Goal: Navigation & Orientation: Find specific page/section

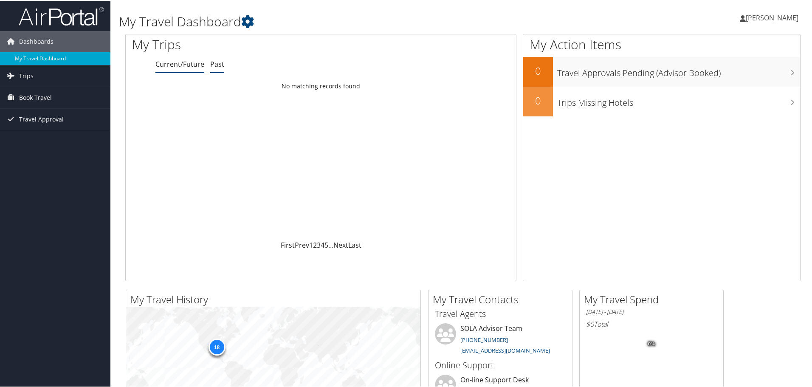
click at [215, 67] on link "Past" at bounding box center [217, 63] width 14 height 9
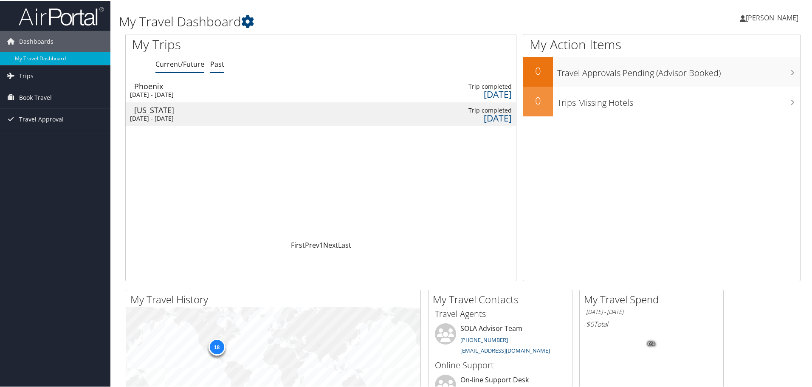
click at [183, 66] on link "Current/Future" at bounding box center [179, 63] width 49 height 9
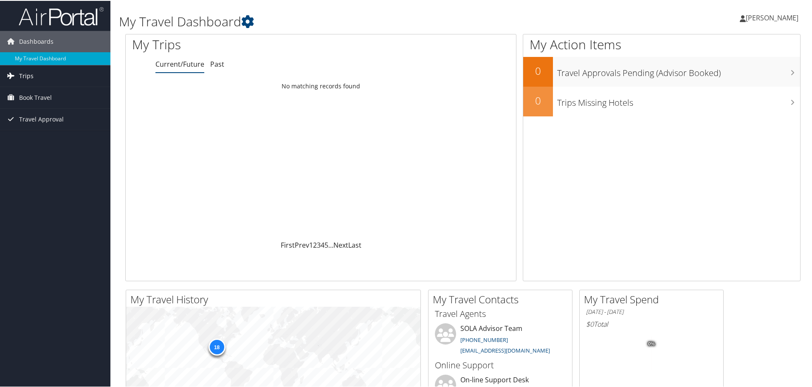
click at [31, 74] on span "Trips" at bounding box center [26, 75] width 14 height 21
click at [52, 89] on link "Current/Future Trips" at bounding box center [55, 92] width 110 height 13
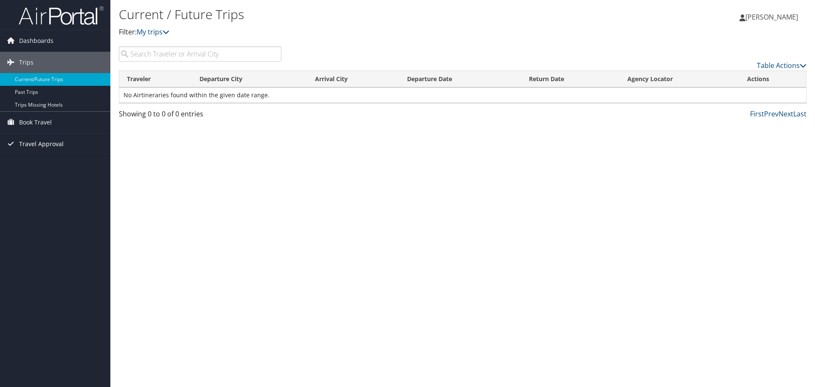
click at [65, 145] on link "Travel Approval" at bounding box center [55, 143] width 110 height 21
click at [31, 200] on link "Approvals (Beta)" at bounding box center [55, 199] width 110 height 13
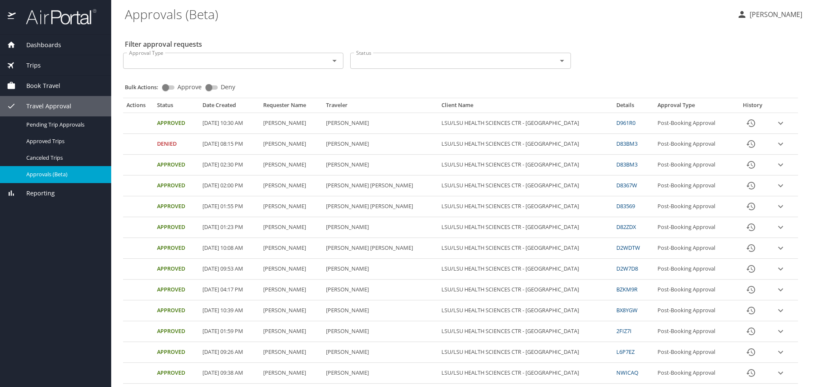
click at [617, 122] on link "D961R0" at bounding box center [626, 123] width 19 height 8
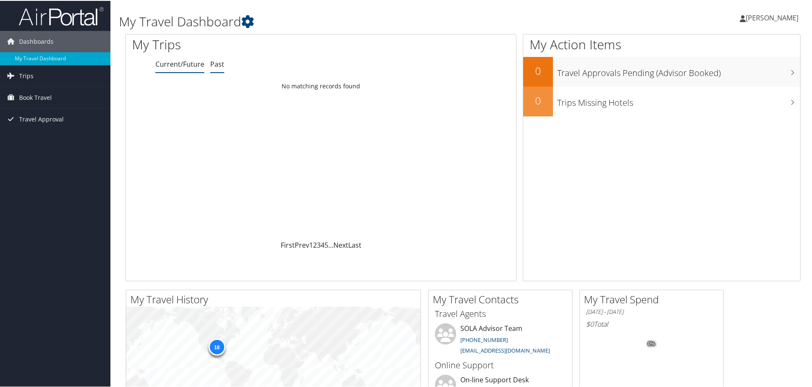
click at [219, 68] on li "Past" at bounding box center [217, 63] width 14 height 15
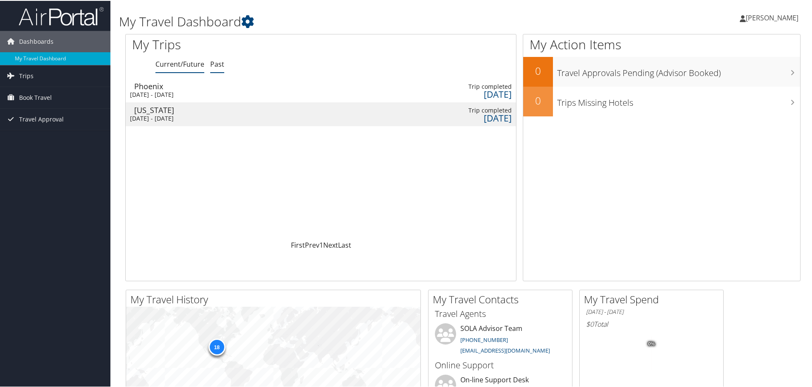
click at [167, 63] on link "Current/Future" at bounding box center [179, 63] width 49 height 9
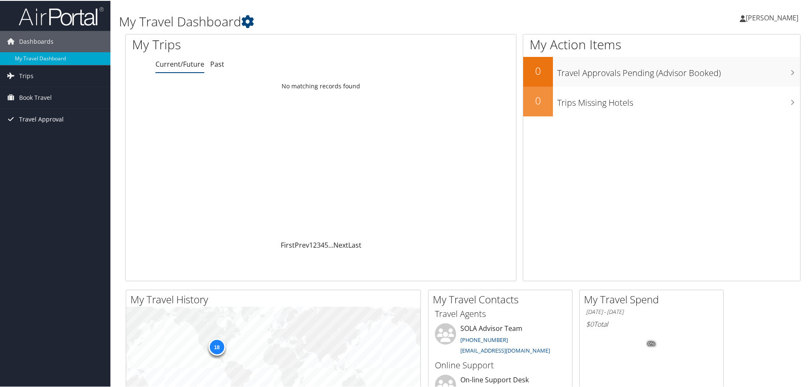
click at [24, 115] on span "Travel Approval" at bounding box center [41, 118] width 45 height 21
click at [28, 148] on link "Approved Trips" at bounding box center [55, 148] width 110 height 13
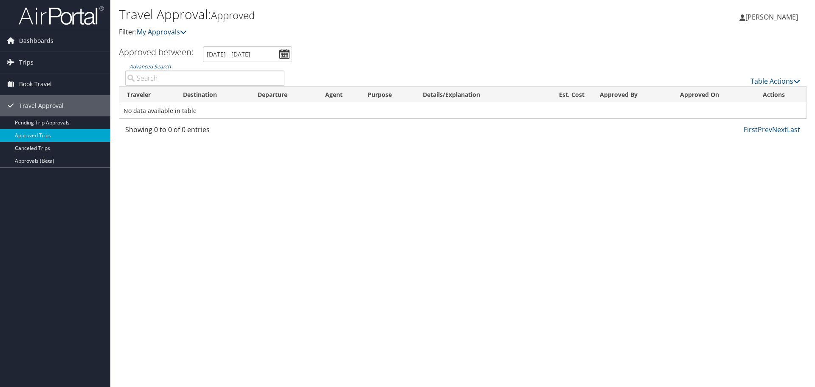
click at [187, 35] on icon at bounding box center [183, 31] width 7 height 7
click at [31, 39] on span "Dashboards" at bounding box center [36, 40] width 34 height 21
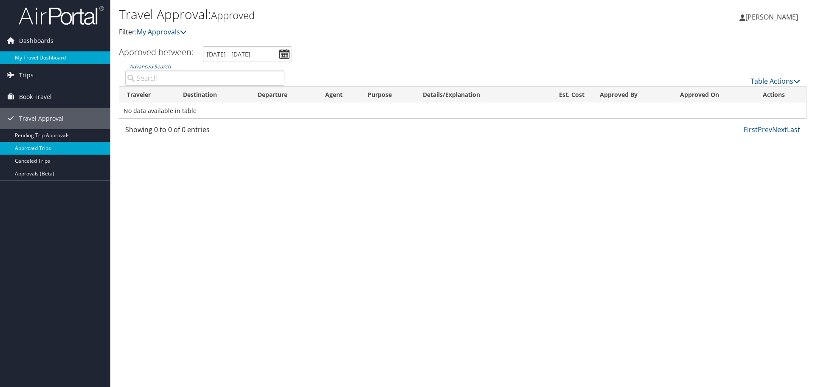
click at [30, 61] on link "My Travel Dashboard" at bounding box center [55, 57] width 110 height 13
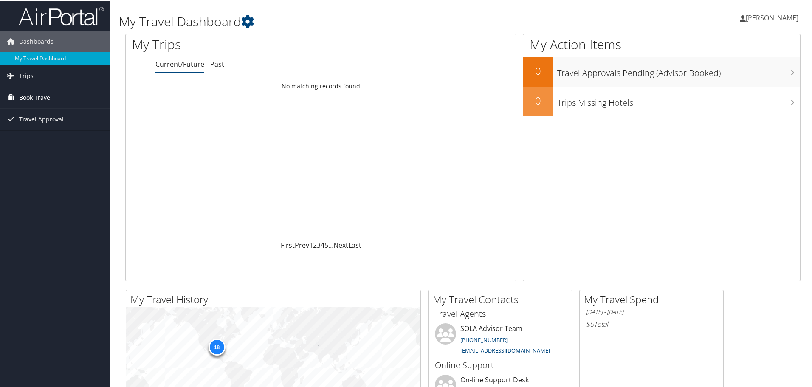
click at [34, 97] on span "Book Travel" at bounding box center [35, 96] width 33 height 21
click at [37, 123] on link "Book/Manage Online Trips" at bounding box center [55, 126] width 110 height 13
